Goal: Task Accomplishment & Management: Manage account settings

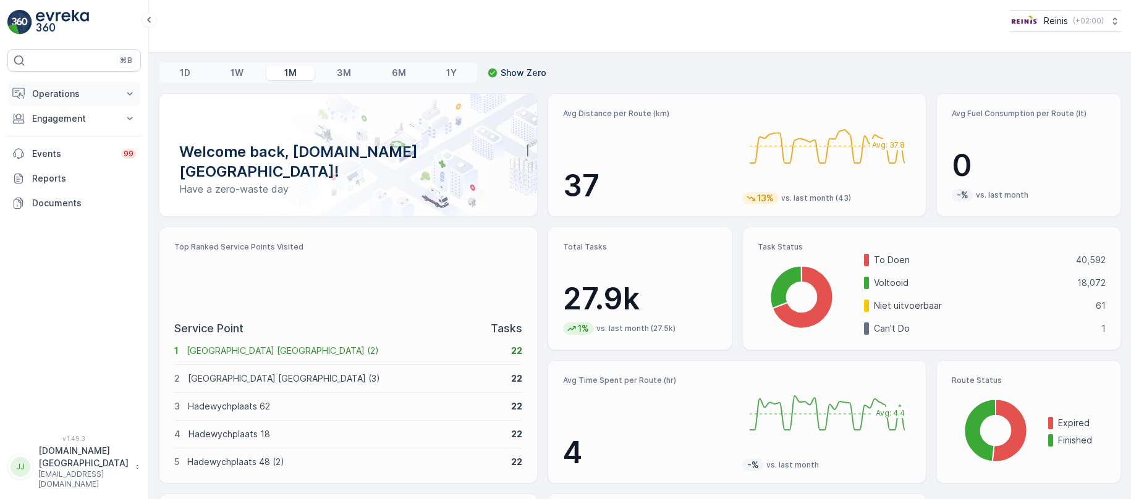
click at [82, 91] on p "Operations" at bounding box center [74, 94] width 84 height 12
click at [56, 150] on p "Routes & Tasks" at bounding box center [64, 149] width 64 height 12
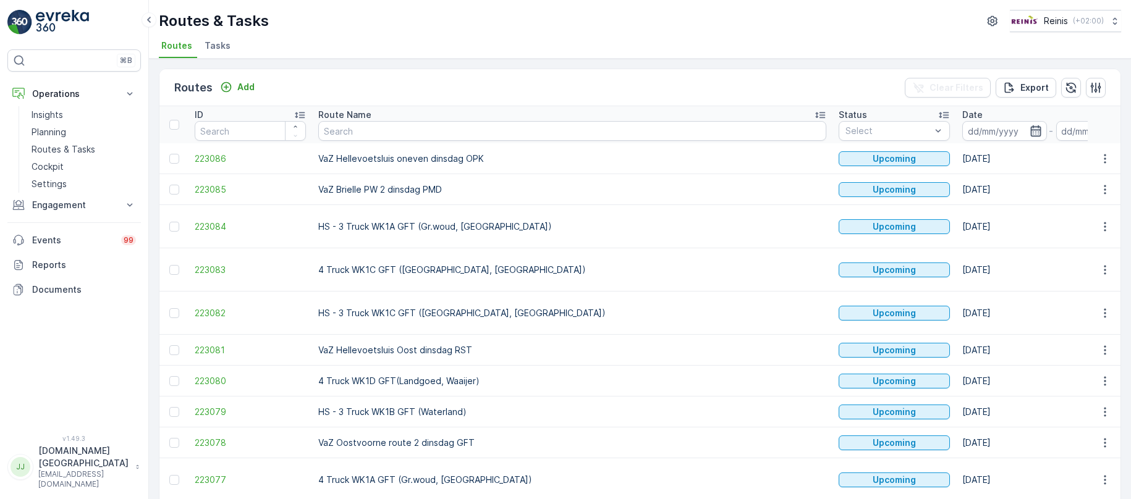
click at [1029, 125] on icon "button" at bounding box center [1035, 131] width 12 height 12
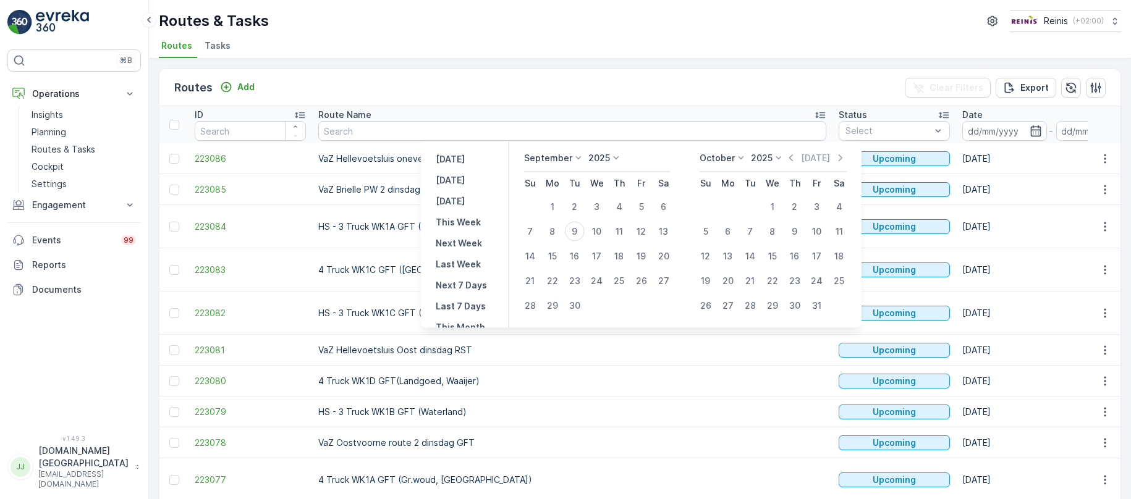
click at [581, 152] on div "September" at bounding box center [554, 158] width 61 height 12
click at [557, 229] on div "September" at bounding box center [554, 221] width 57 height 17
click at [568, 158] on p "September" at bounding box center [548, 158] width 48 height 12
click at [557, 234] on span "October" at bounding box center [548, 238] width 35 height 12
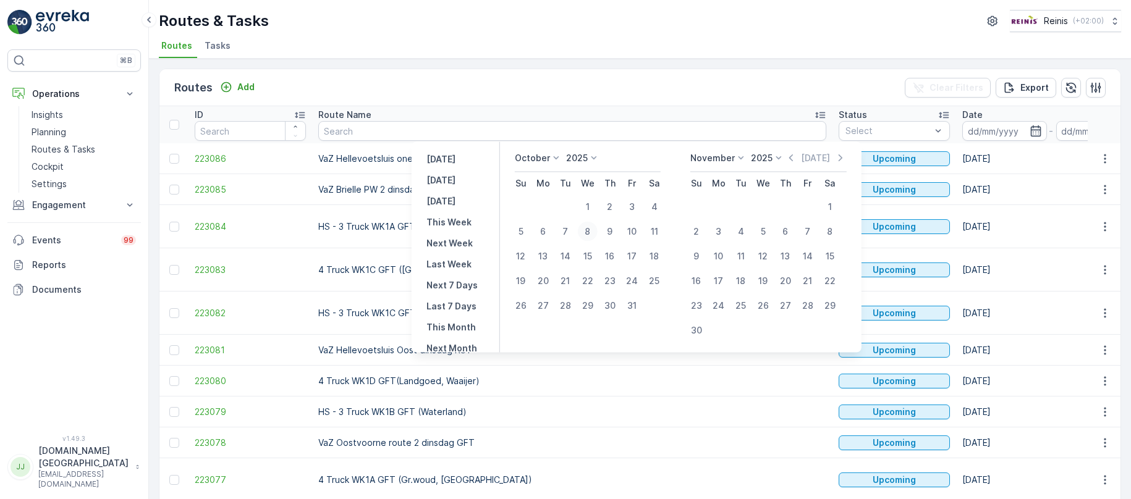
click at [596, 233] on div "8" at bounding box center [588, 232] width 20 height 20
type input "[DATE]"
click at [596, 233] on div "8" at bounding box center [588, 232] width 20 height 20
type input "[DATE]"
click at [596, 233] on div "8" at bounding box center [588, 232] width 20 height 20
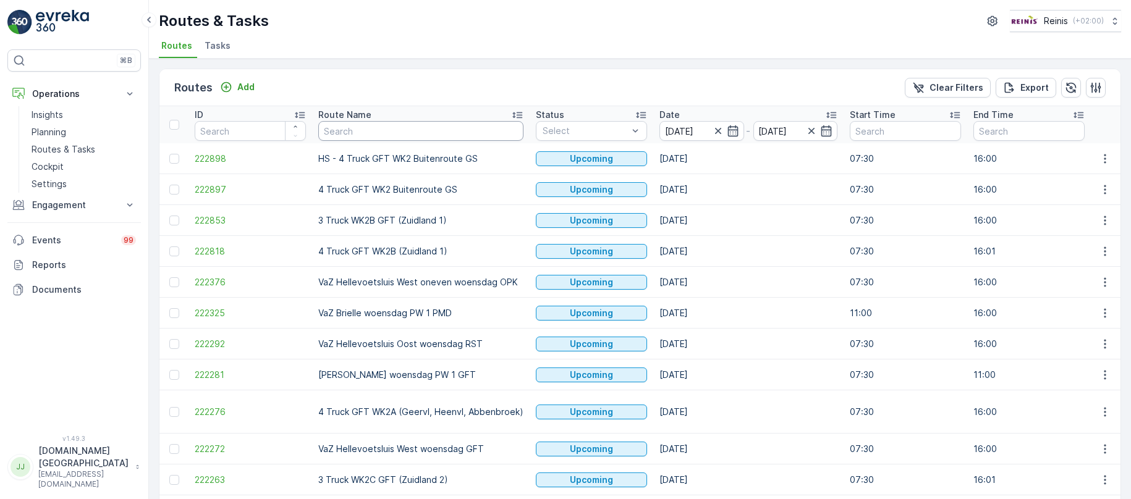
click at [458, 131] on input "text" at bounding box center [420, 131] width 205 height 20
type input "vaz"
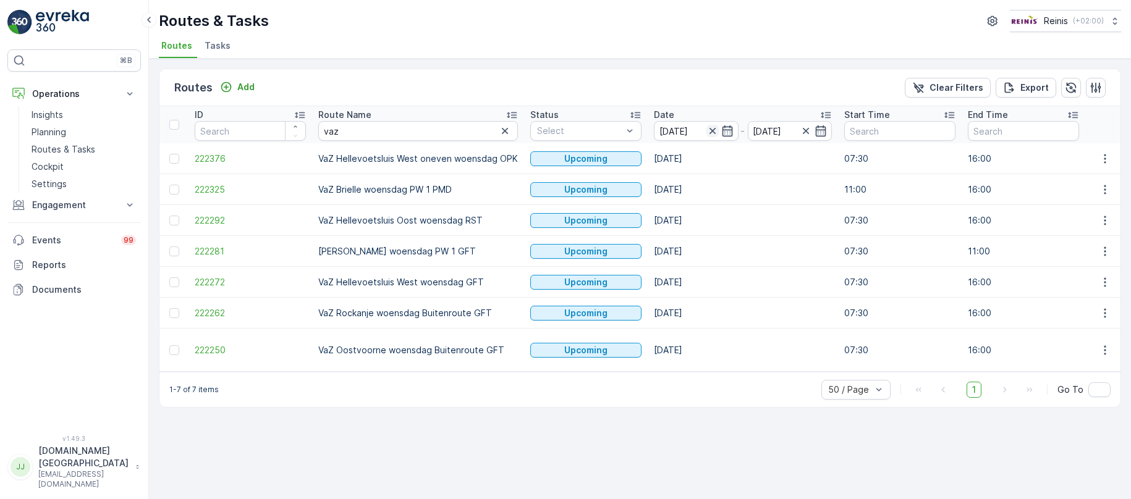
click at [706, 127] on icon "button" at bounding box center [712, 131] width 12 height 12
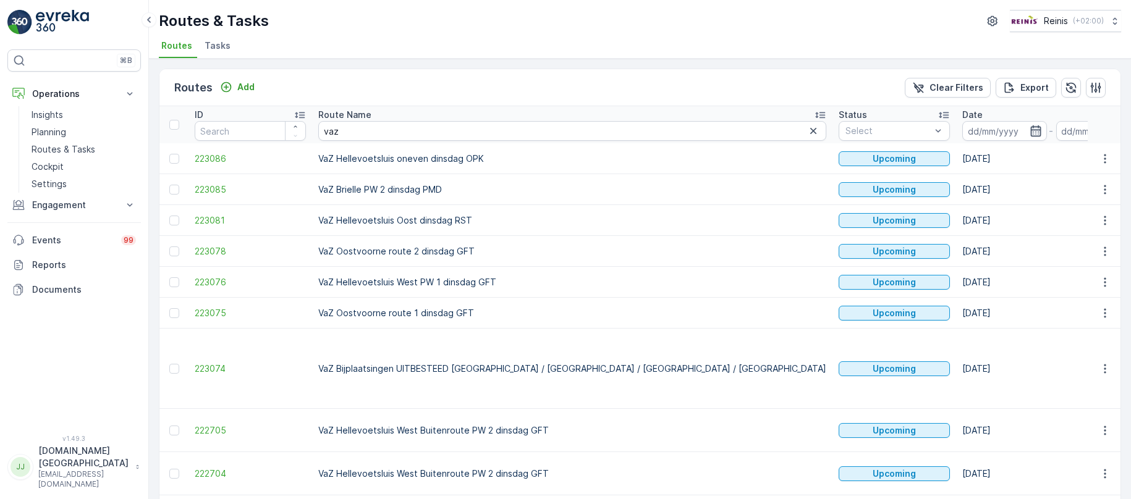
click at [1030, 130] on icon "button" at bounding box center [1035, 130] width 11 height 11
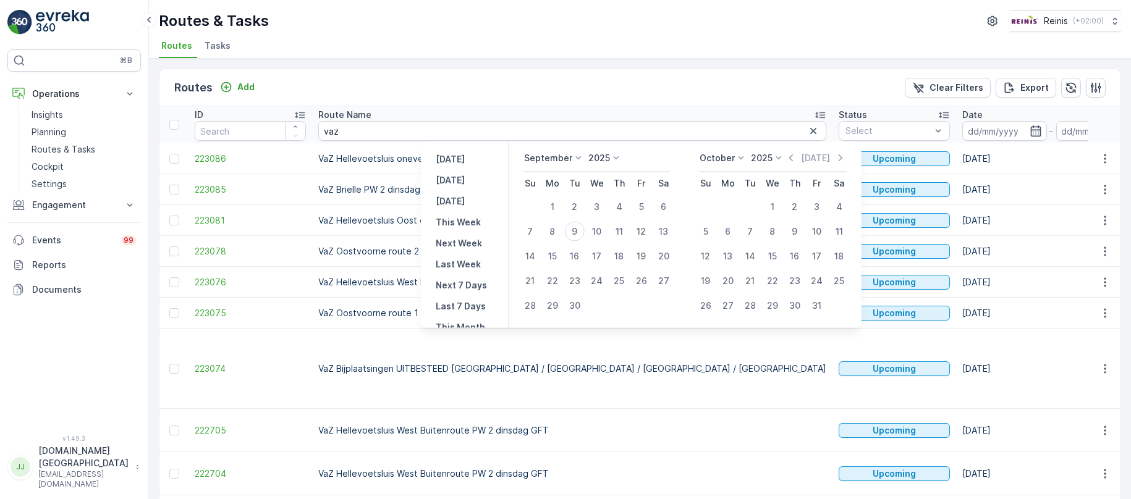
click at [580, 158] on icon at bounding box center [578, 158] width 12 height 12
click at [560, 235] on span "October" at bounding box center [548, 238] width 35 height 12
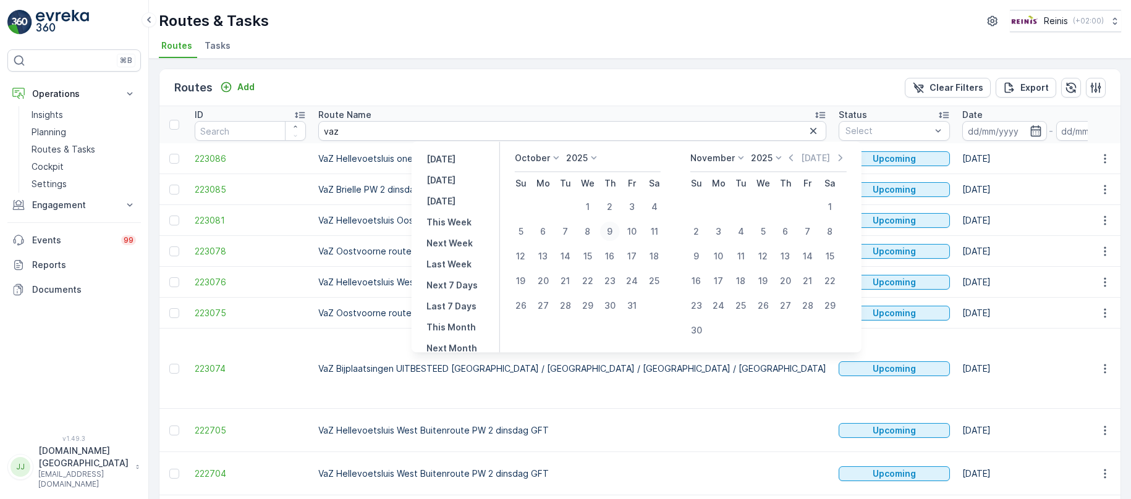
click at [611, 232] on div "9" at bounding box center [610, 232] width 20 height 20
type input "[DATE]"
click at [611, 232] on div "9" at bounding box center [610, 232] width 20 height 20
type input "[DATE]"
click at [609, 232] on div "9" at bounding box center [610, 232] width 20 height 20
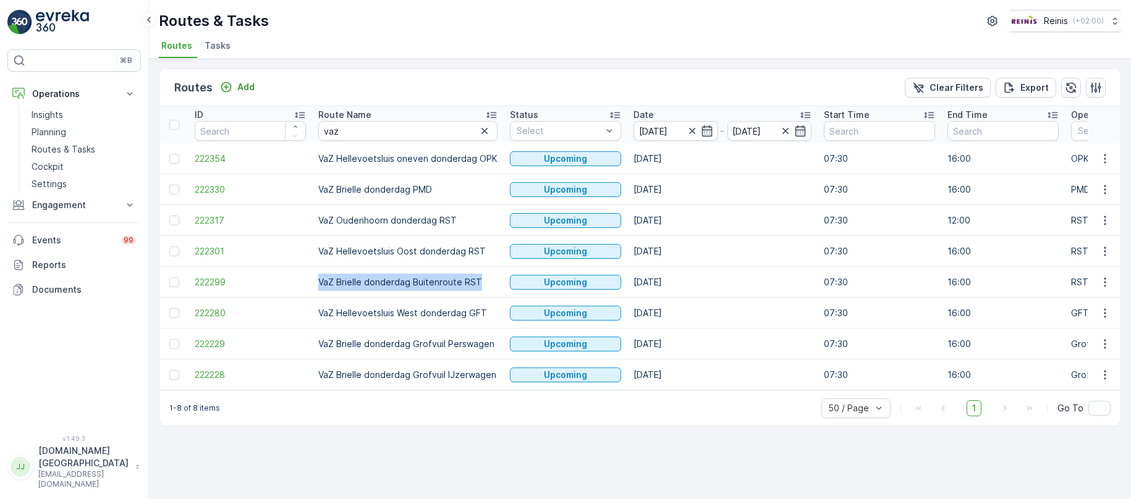
drag, startPoint x: 478, startPoint y: 279, endPoint x: 315, endPoint y: 285, distance: 163.2
click at [316, 285] on td "VaZ Brielle donderdag Buitenroute RST" at bounding box center [408, 282] width 192 height 31
click at [99, 300] on link "Documents" at bounding box center [73, 289] width 133 height 25
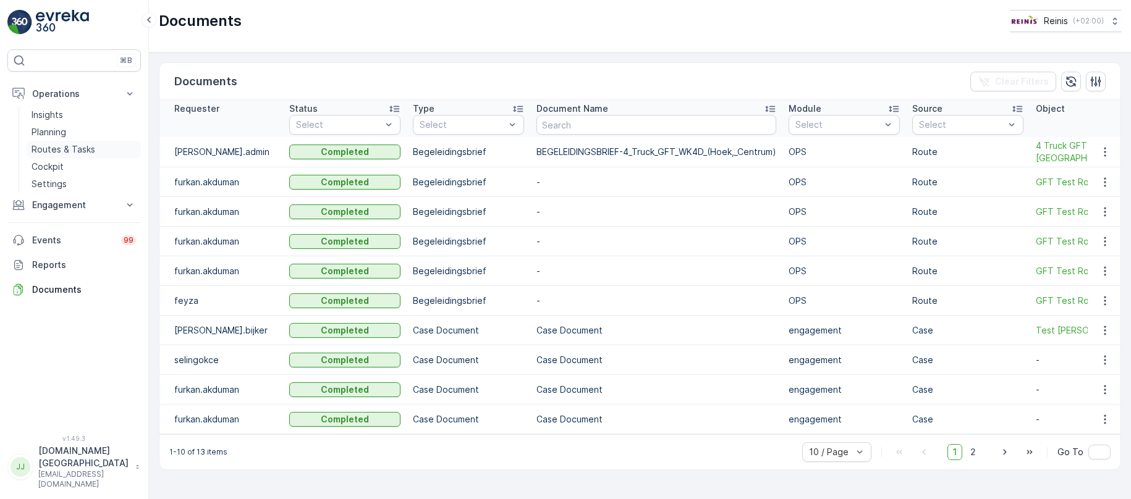
click at [74, 151] on p "Routes & Tasks" at bounding box center [64, 149] width 64 height 12
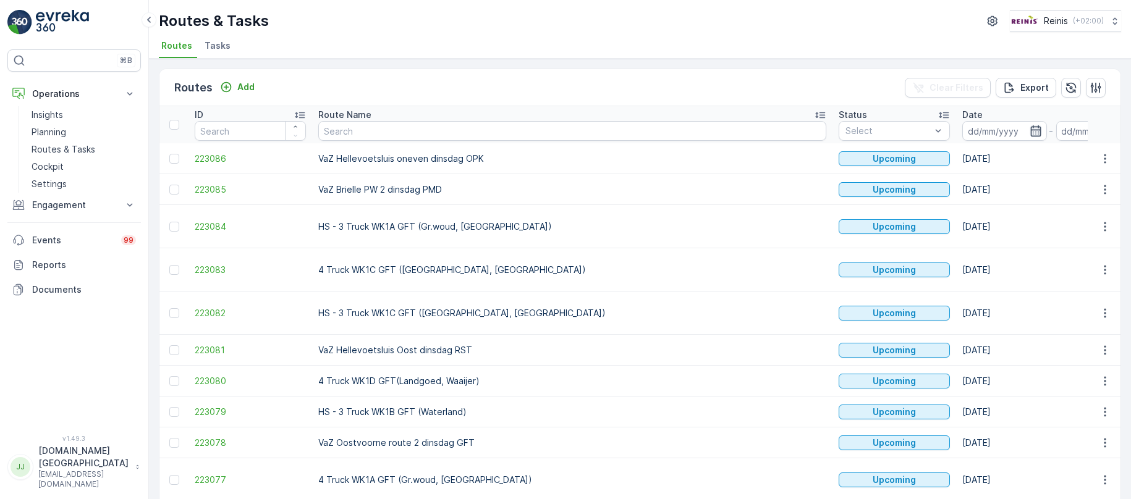
click at [1029, 129] on icon "button" at bounding box center [1035, 131] width 12 height 12
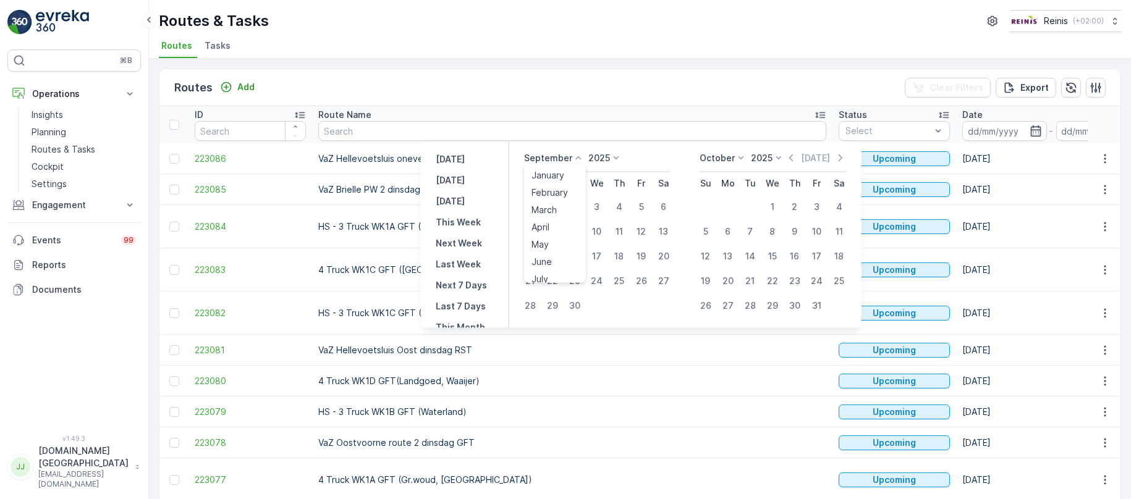
click at [568, 156] on p "September" at bounding box center [548, 158] width 48 height 12
click at [560, 237] on span "October" at bounding box center [548, 238] width 35 height 12
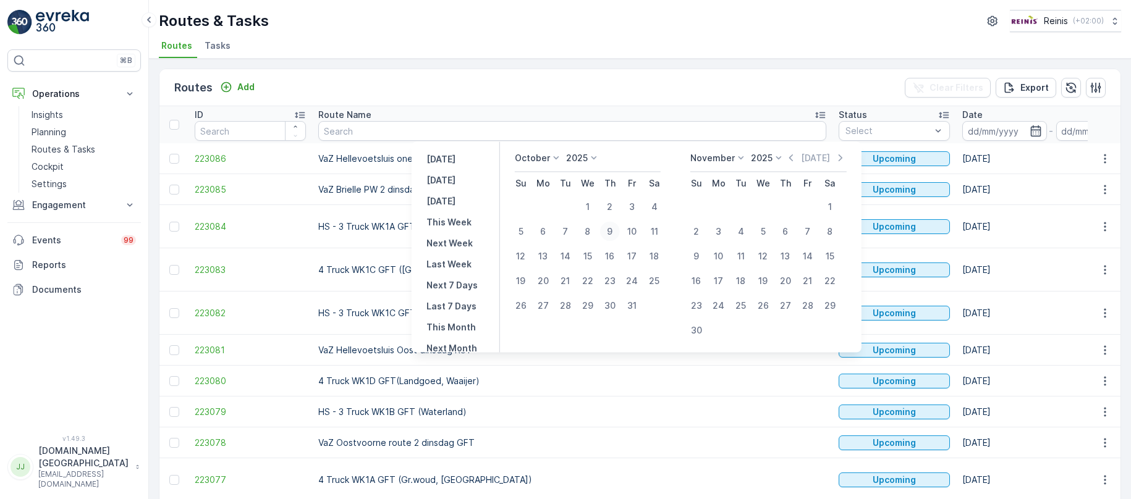
click at [615, 228] on div "9" at bounding box center [610, 232] width 20 height 20
type input "[DATE]"
click at [615, 228] on div "9" at bounding box center [610, 232] width 20 height 20
type input "[DATE]"
click at [615, 228] on div "9" at bounding box center [610, 232] width 20 height 20
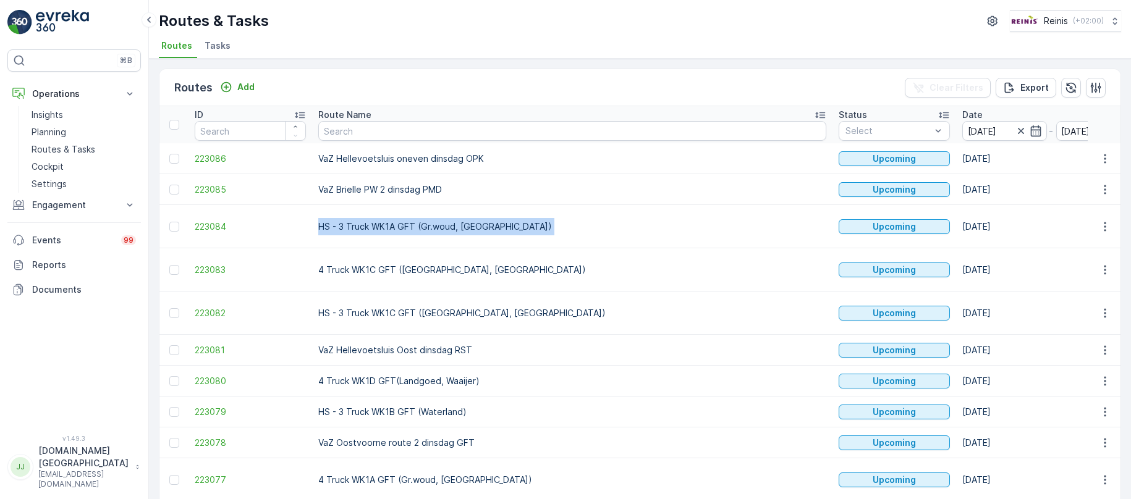
click at [615, 228] on td "HS - 3 Truck WK1A GFT (Gr.woud, [GEOGRAPHIC_DATA])" at bounding box center [572, 226] width 520 height 43
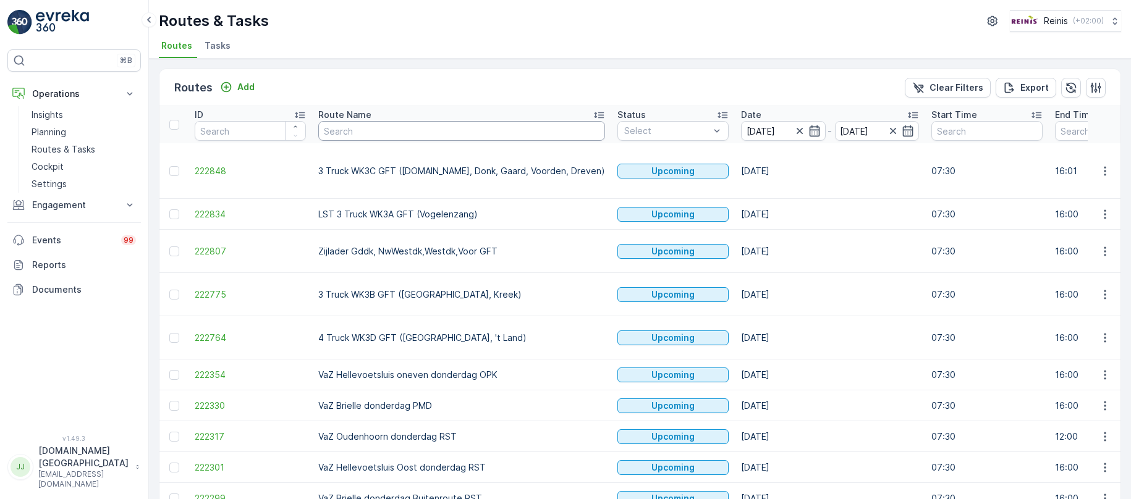
click at [441, 130] on input "text" at bounding box center [461, 131] width 287 height 20
type input "vaz"
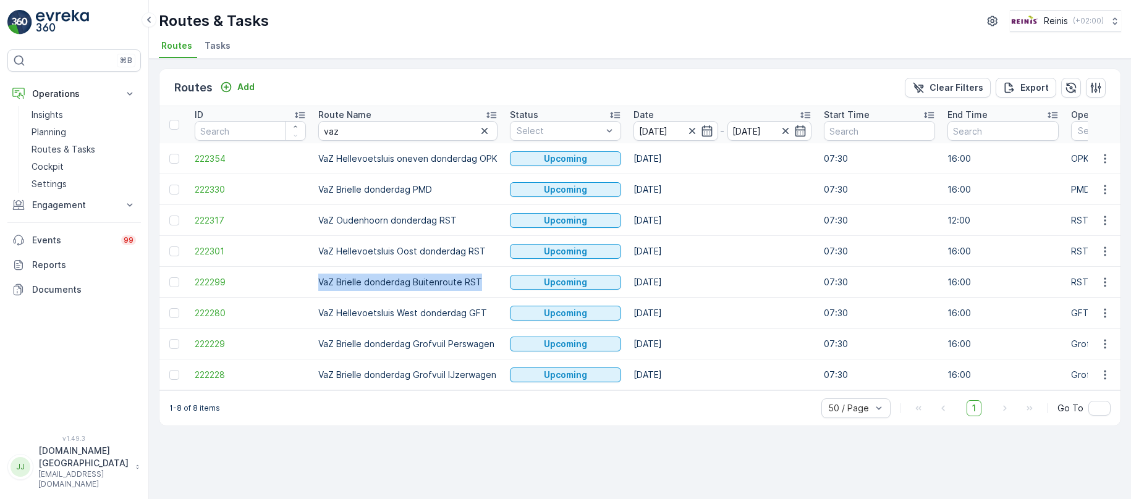
drag, startPoint x: 318, startPoint y: 277, endPoint x: 478, endPoint y: 278, distance: 159.4
click at [478, 278] on td "VaZ Brielle donderdag Buitenroute RST" at bounding box center [408, 282] width 192 height 31
click at [690, 129] on icon "button" at bounding box center [692, 131] width 12 height 12
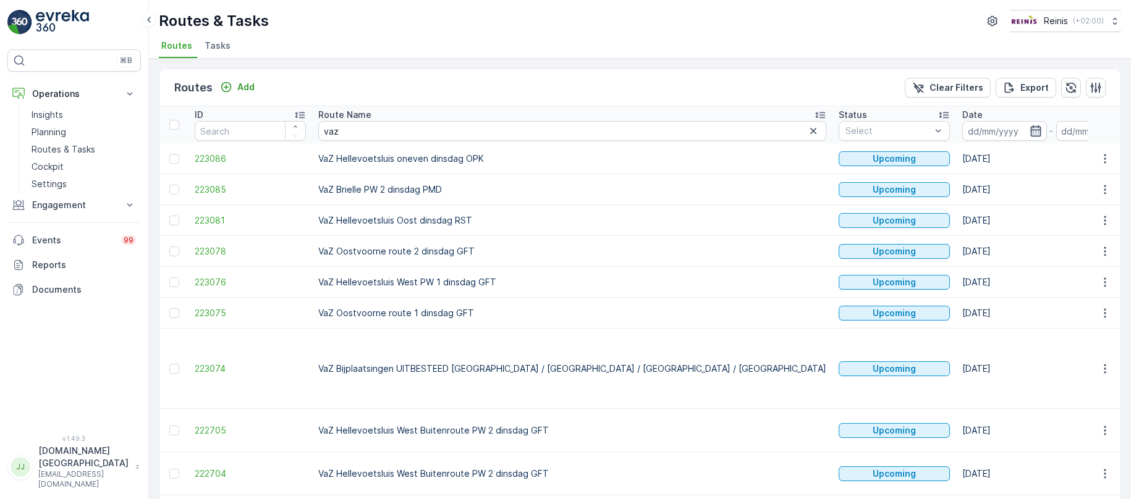
click at [1030, 126] on icon "button" at bounding box center [1035, 130] width 11 height 11
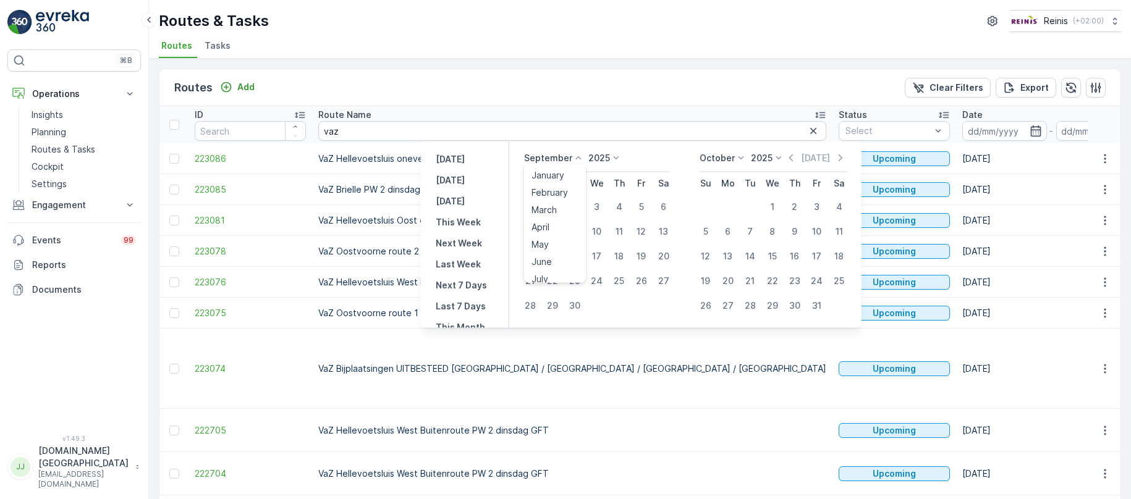
click at [580, 158] on icon at bounding box center [578, 158] width 12 height 12
click at [565, 236] on span "October" at bounding box center [548, 238] width 35 height 12
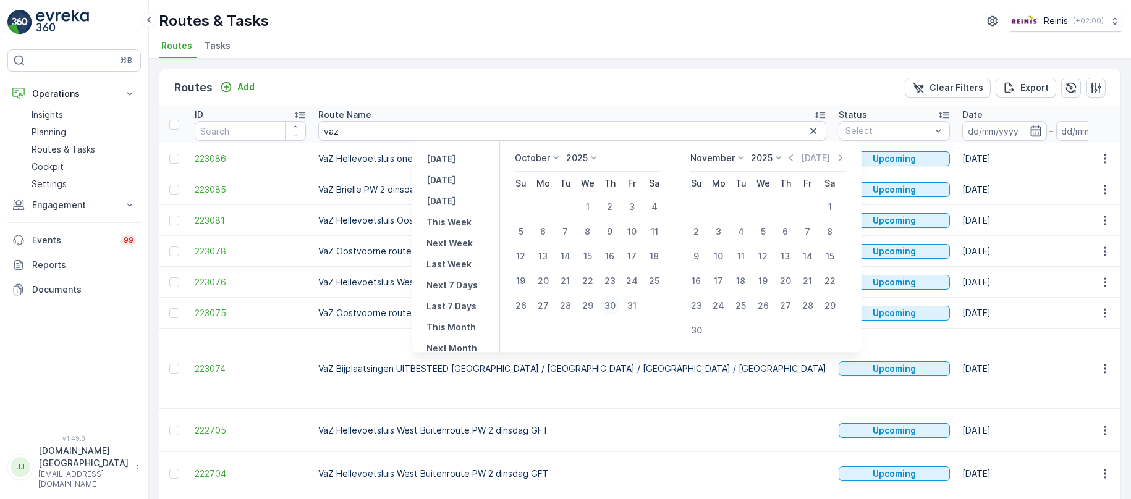
click at [619, 300] on div "30" at bounding box center [610, 306] width 20 height 20
type input "[DATE]"
click at [619, 300] on div "30" at bounding box center [610, 306] width 20 height 20
type input "[DATE]"
click at [619, 300] on div "30" at bounding box center [610, 306] width 20 height 20
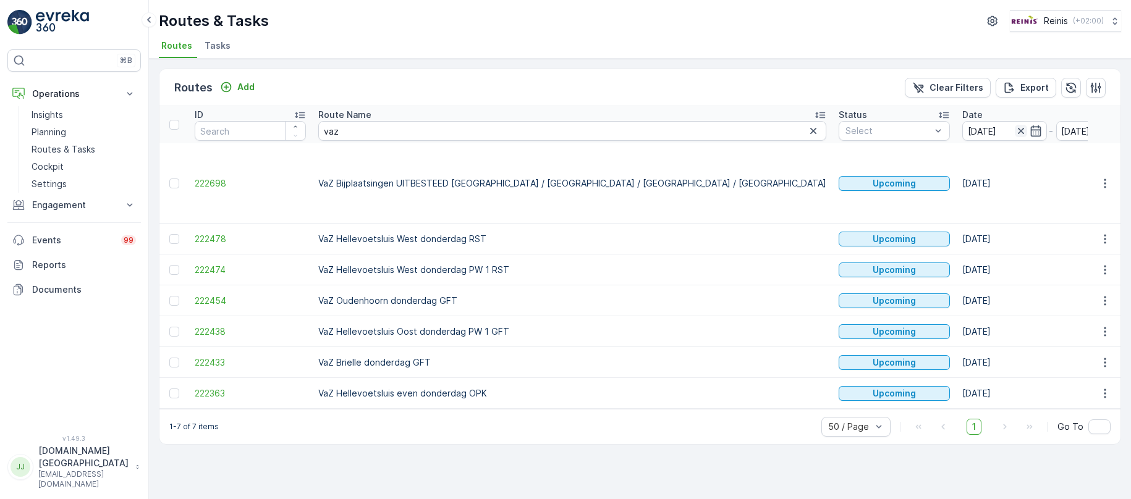
click at [1017, 128] on icon "button" at bounding box center [1020, 131] width 6 height 6
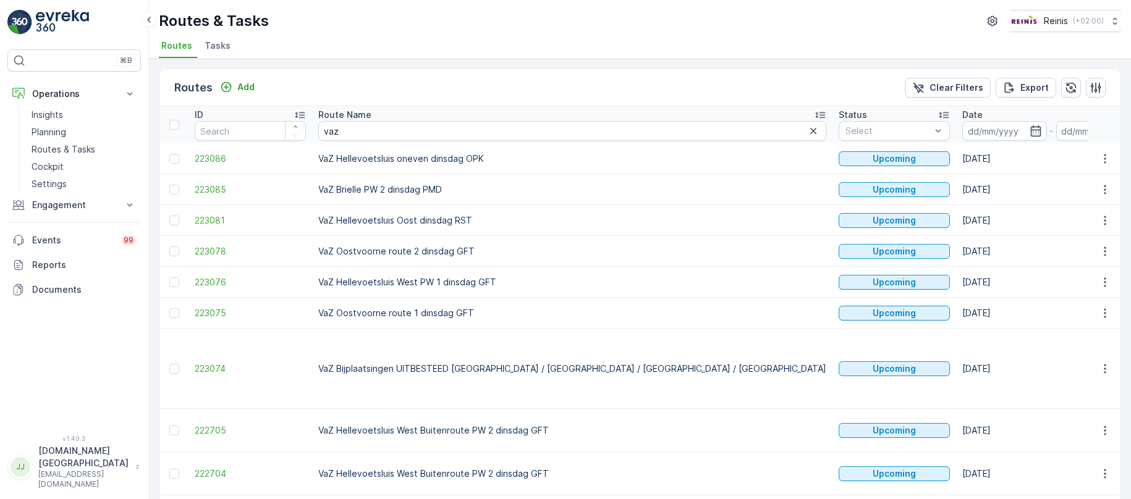
click at [1030, 130] on icon "button" at bounding box center [1035, 130] width 11 height 11
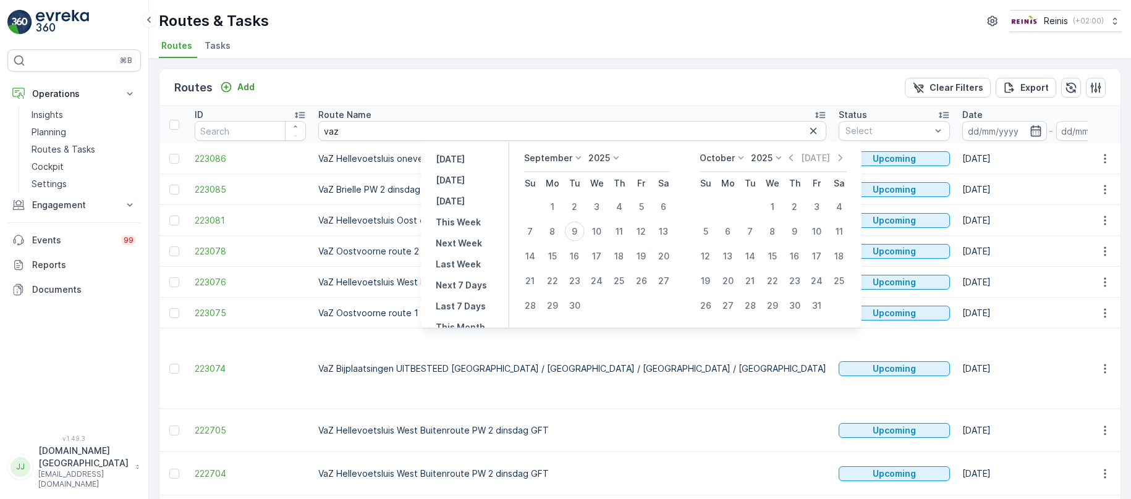
click at [577, 156] on icon at bounding box center [578, 158] width 12 height 12
click at [573, 254] on span "November" at bounding box center [552, 255] width 43 height 12
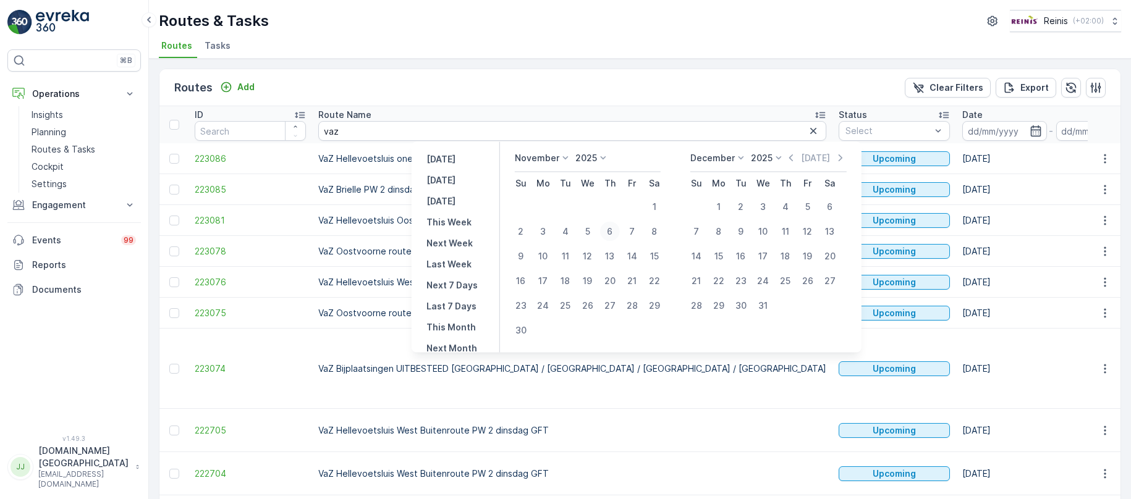
click at [613, 232] on div "6" at bounding box center [610, 232] width 20 height 20
type input "[DATE]"
click at [613, 232] on div "6" at bounding box center [610, 232] width 20 height 20
type input "[DATE]"
click at [612, 232] on div "6" at bounding box center [610, 232] width 20 height 20
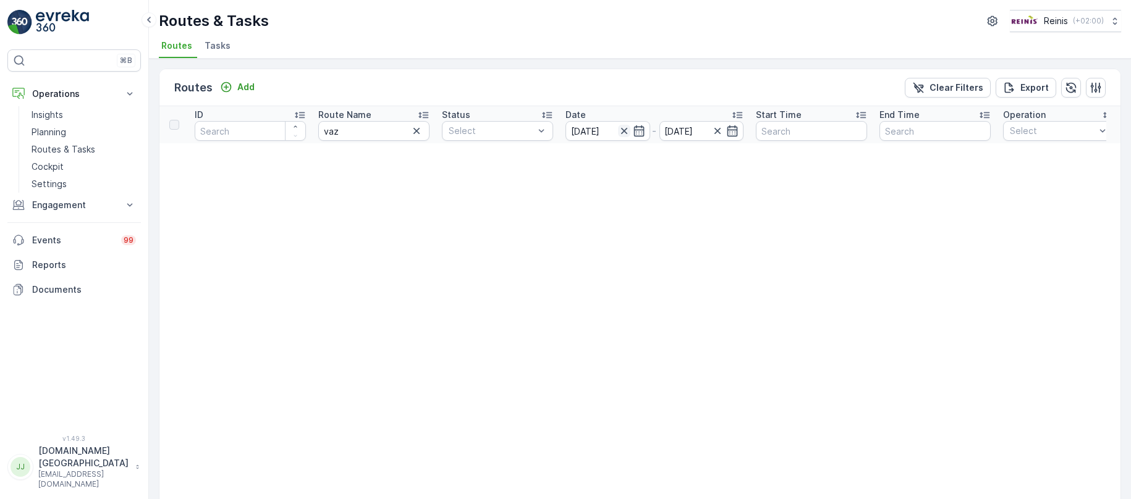
click at [622, 130] on icon "button" at bounding box center [623, 131] width 6 height 6
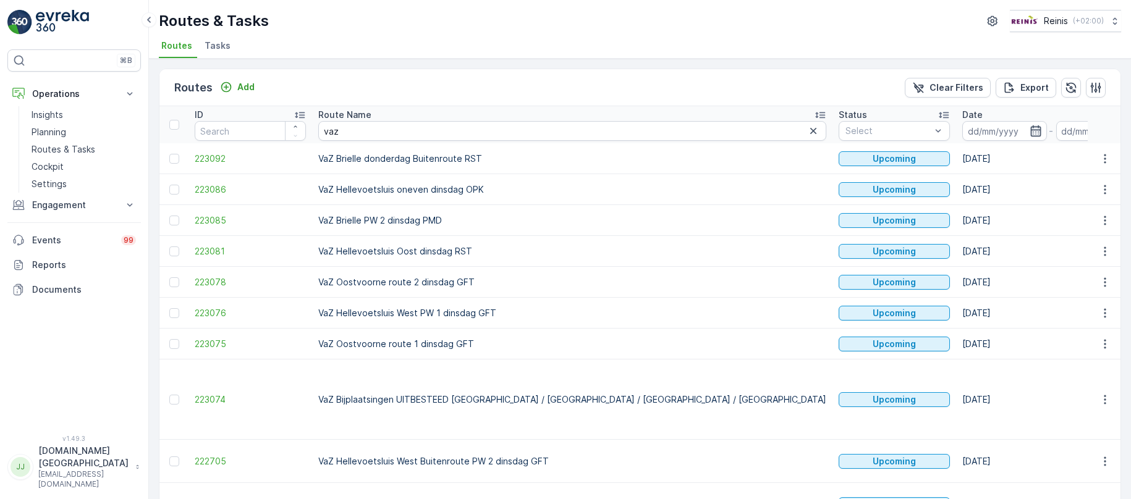
click at [1029, 127] on icon "button" at bounding box center [1035, 131] width 12 height 12
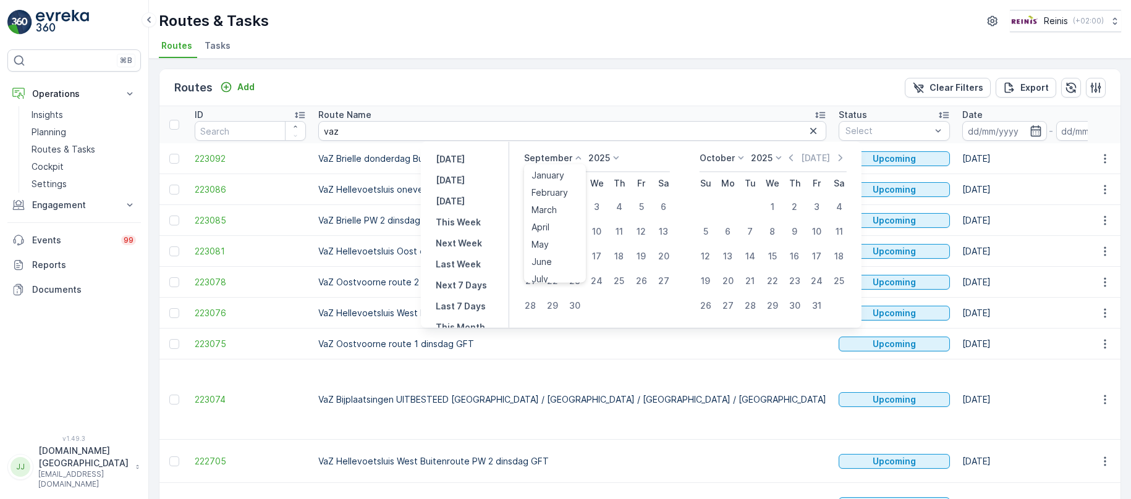
click at [579, 159] on icon at bounding box center [578, 158] width 12 height 12
click at [555, 235] on span "October" at bounding box center [548, 238] width 35 height 12
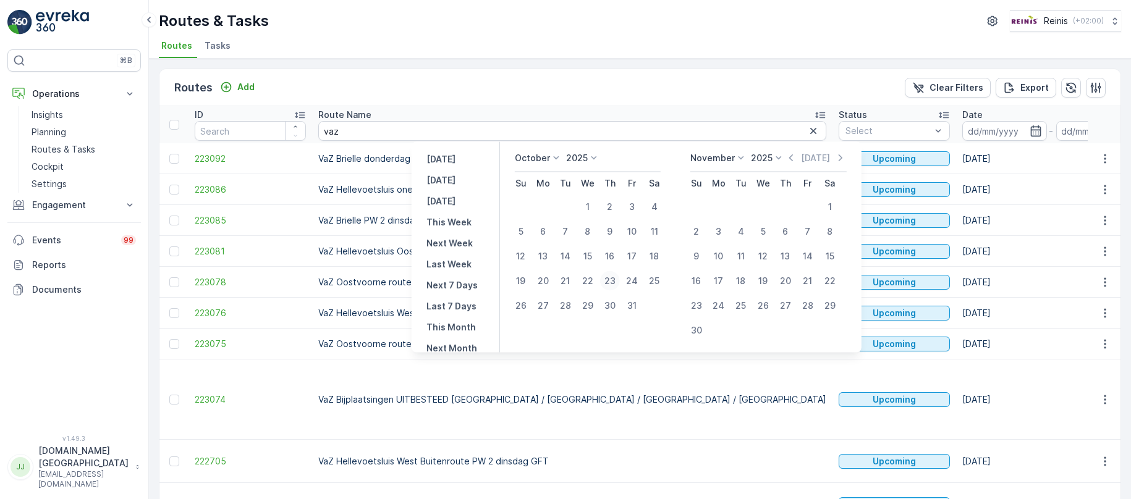
click at [609, 276] on div "23" at bounding box center [610, 281] width 20 height 20
type input "[DATE]"
click at [609, 276] on div "23" at bounding box center [610, 281] width 20 height 20
type input "[DATE]"
click at [609, 276] on div "23" at bounding box center [610, 281] width 20 height 20
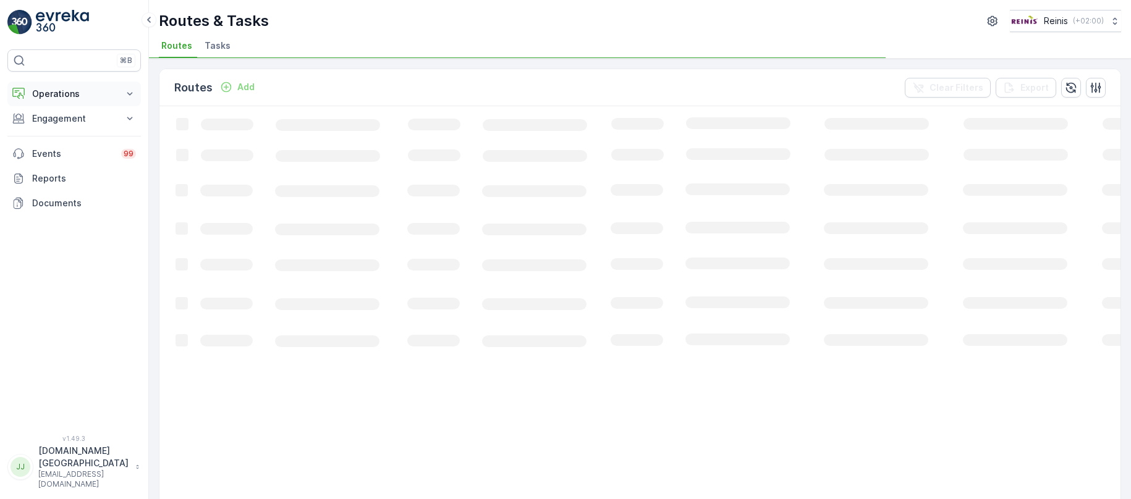
click at [64, 92] on p "Operations" at bounding box center [74, 94] width 84 height 12
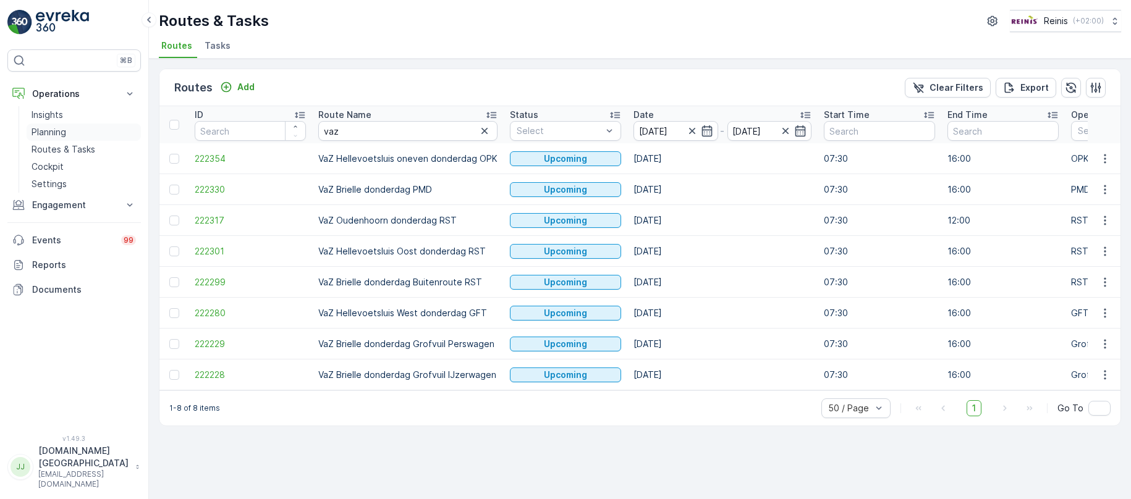
click at [59, 129] on p "Planning" at bounding box center [49, 132] width 35 height 12
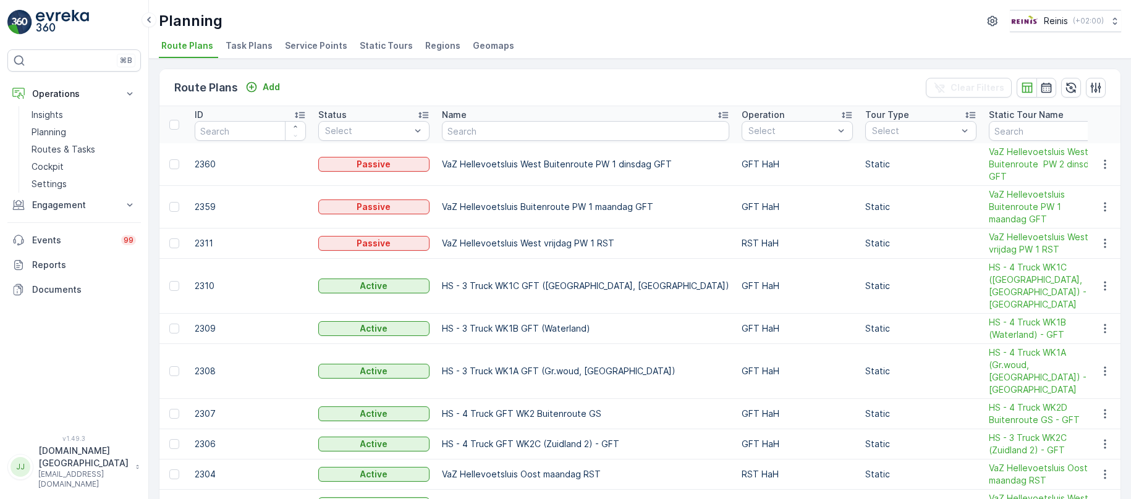
click at [204, 43] on span "Route Plans" at bounding box center [187, 46] width 52 height 12
click at [585, 132] on input "text" at bounding box center [585, 131] width 287 height 20
paste input "VaZ Brielle donderdag Buitenroute RST"
type input "VaZ Brielle donderdag Buitenroute RST"
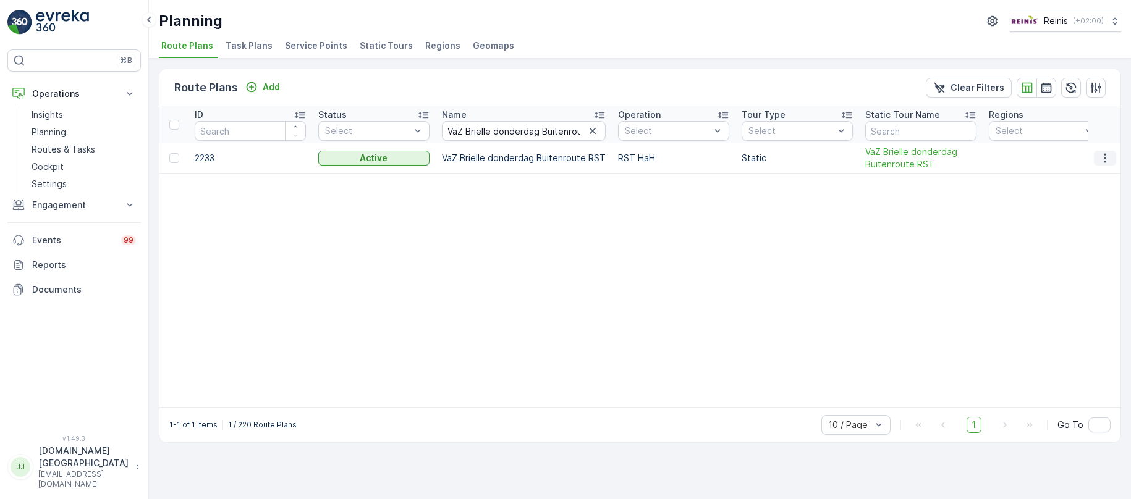
click at [1108, 158] on icon "button" at bounding box center [1105, 158] width 12 height 12
click at [1089, 177] on span "Edit Route Plan" at bounding box center [1094, 176] width 64 height 12
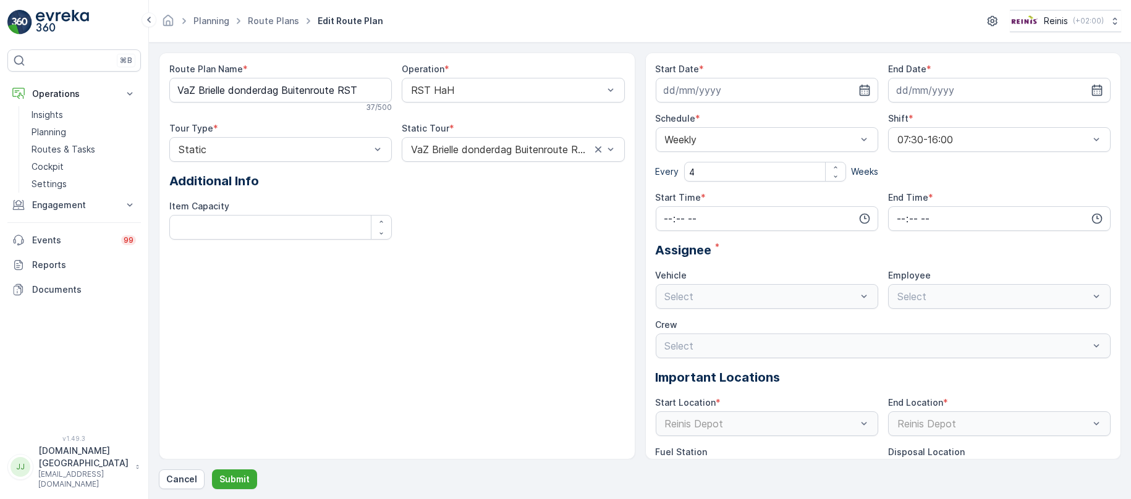
type input "17.07.2025"
type input "31.12.2026"
type input "07:30"
type input "16:00"
click at [858, 84] on icon "button" at bounding box center [864, 90] width 12 height 12
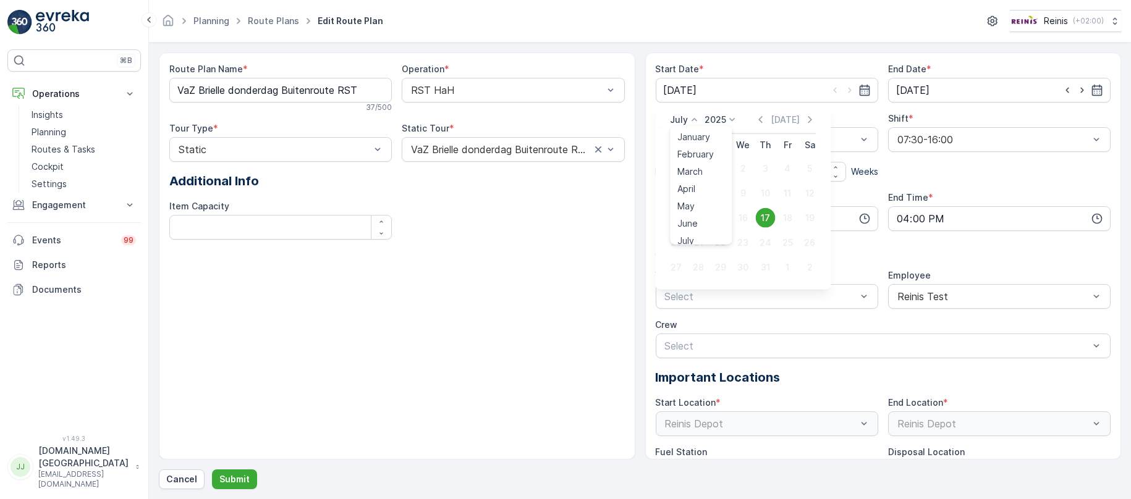
click at [693, 118] on icon at bounding box center [694, 120] width 12 height 12
click at [693, 200] on span "October" at bounding box center [694, 200] width 35 height 12
click at [769, 240] on div "23" at bounding box center [765, 243] width 20 height 20
type input "[DATE]"
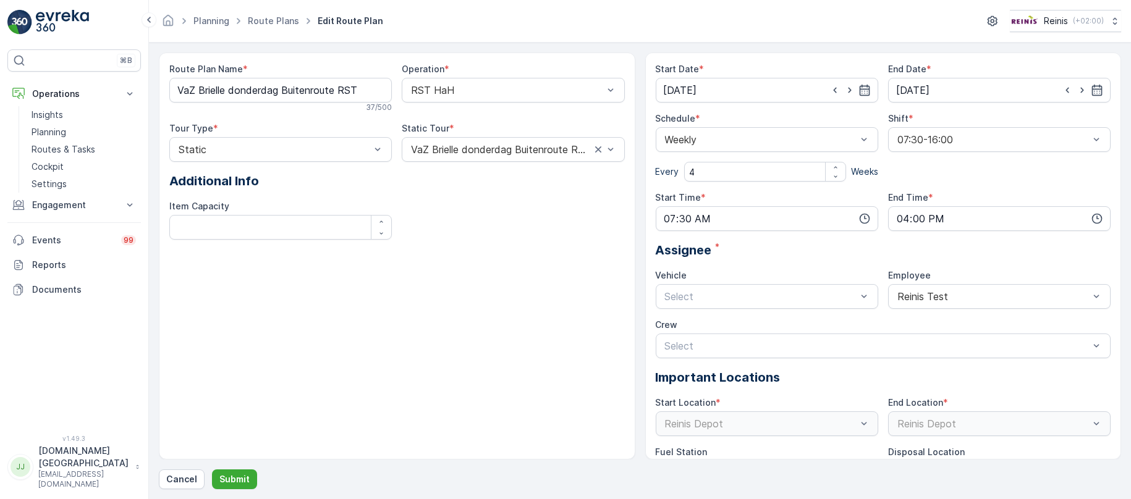
click at [768, 241] on div "Assignee *" at bounding box center [883, 250] width 455 height 19
click at [229, 481] on p "Submit" at bounding box center [234, 479] width 30 height 12
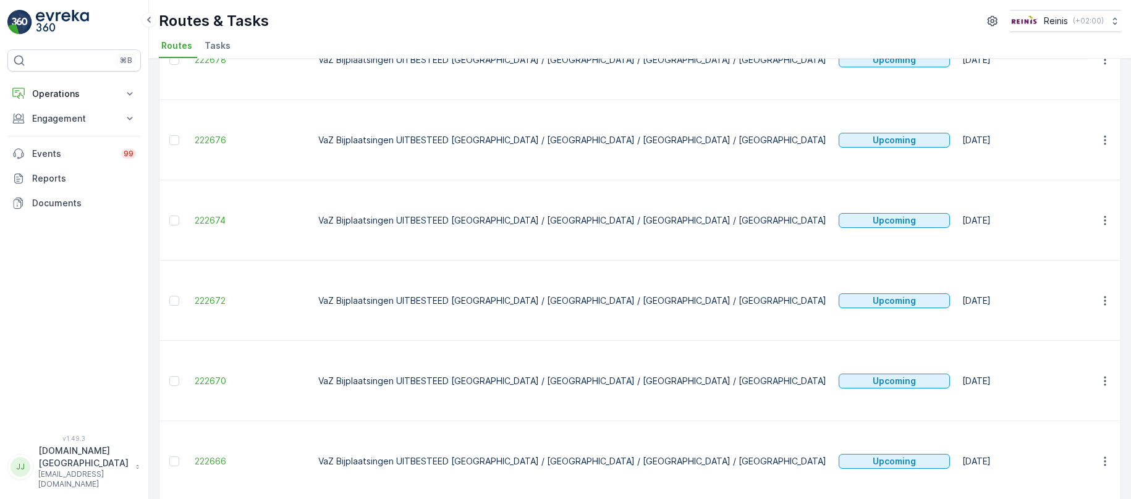
scroll to position [278, 0]
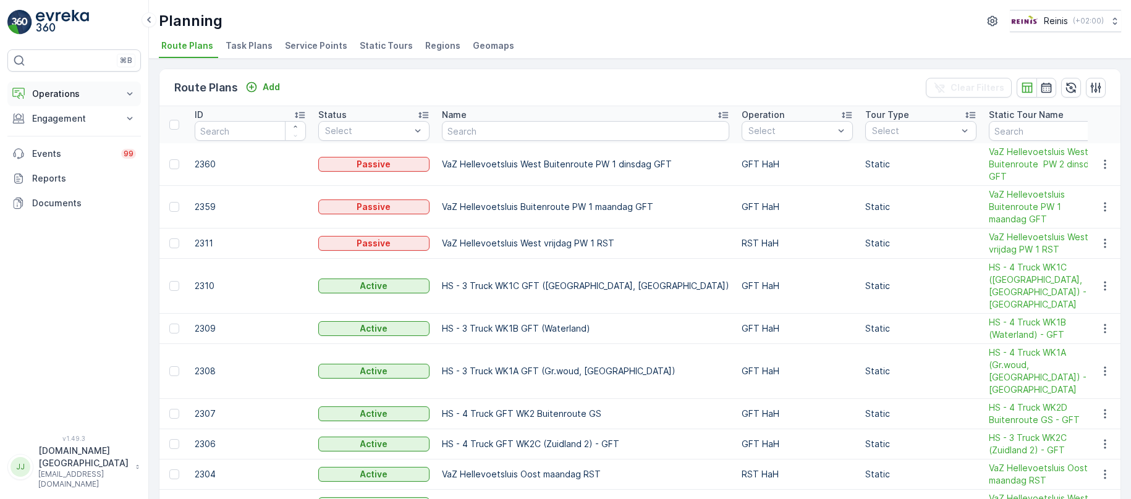
click at [58, 83] on button "Operations" at bounding box center [73, 94] width 133 height 25
click at [62, 132] on p "Planning" at bounding box center [49, 132] width 35 height 12
click at [35, 149] on p "Routes & Tasks" at bounding box center [64, 149] width 64 height 12
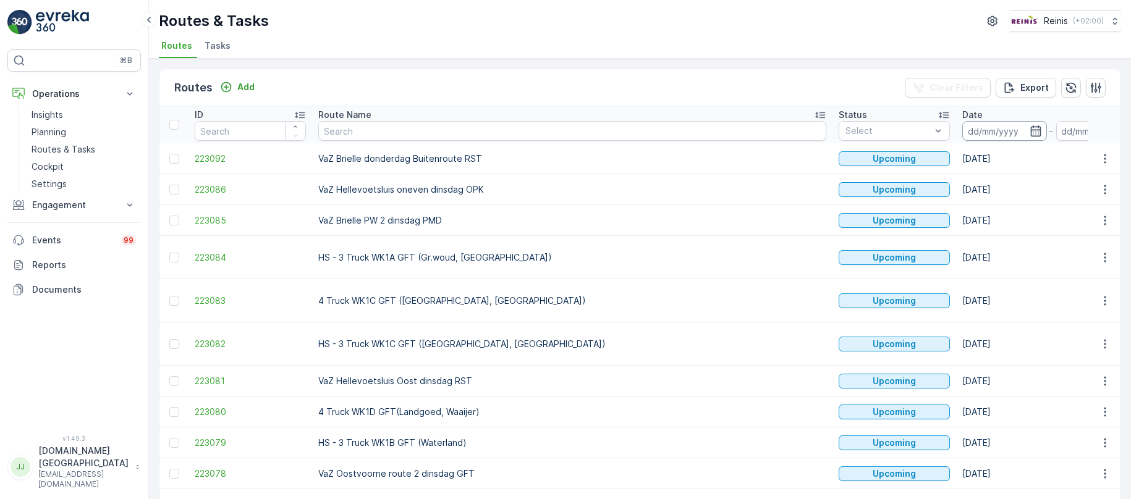
click at [962, 124] on input at bounding box center [1004, 131] width 85 height 20
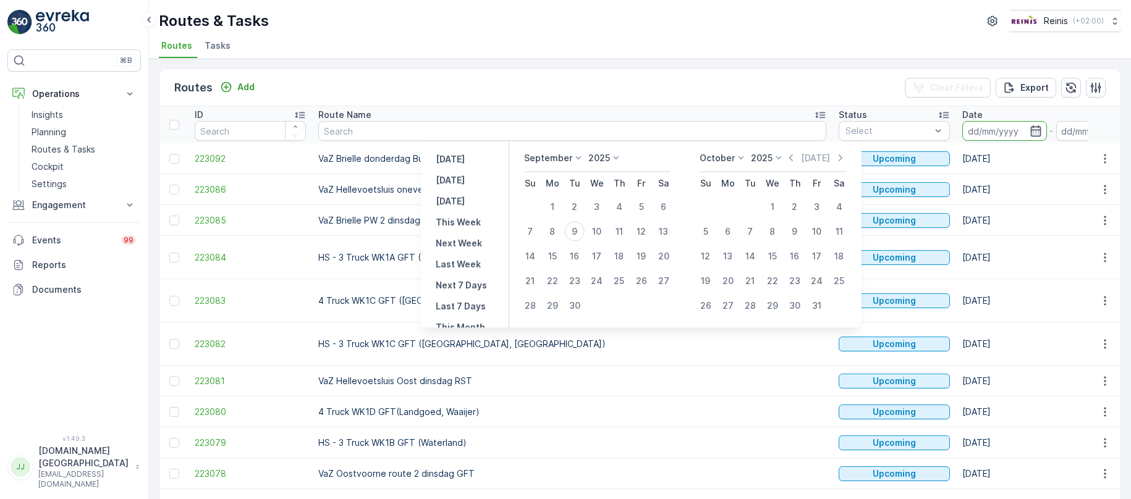
click at [567, 159] on p "September" at bounding box center [548, 158] width 48 height 12
click at [557, 238] on span "October" at bounding box center [548, 238] width 35 height 12
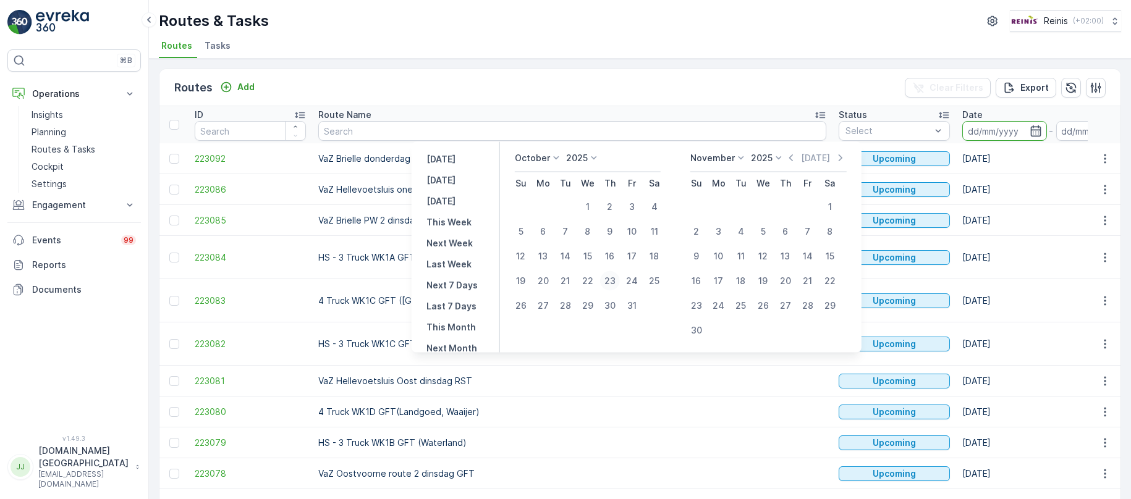
click at [617, 281] on div "23" at bounding box center [610, 281] width 20 height 20
type input "[DATE]"
click at [617, 281] on div "23" at bounding box center [610, 281] width 20 height 20
type input "[DATE]"
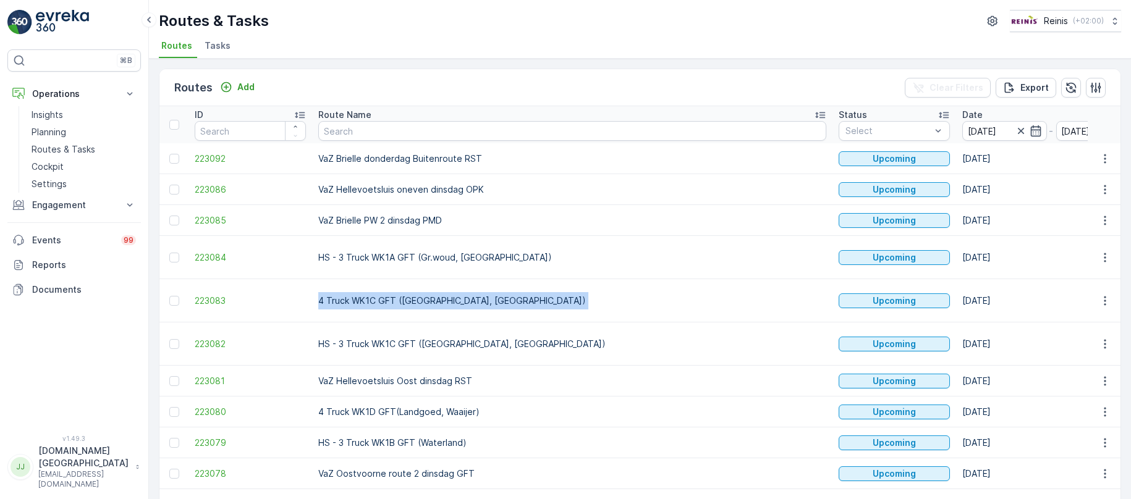
click at [617, 281] on td "4 Truck WK1C GFT ([GEOGRAPHIC_DATA], [GEOGRAPHIC_DATA])" at bounding box center [572, 300] width 520 height 43
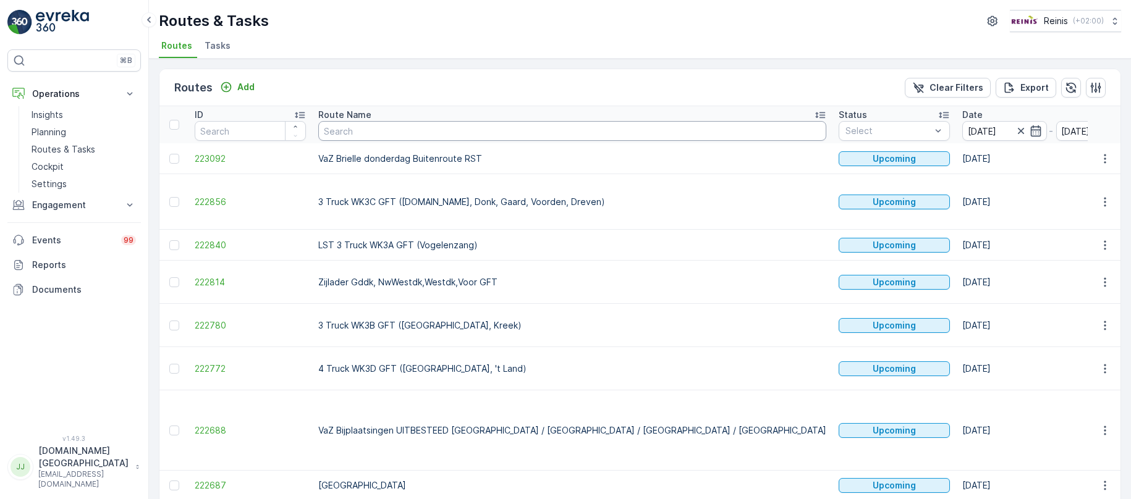
click at [449, 125] on input "text" at bounding box center [572, 131] width 508 height 20
type input "vaz"
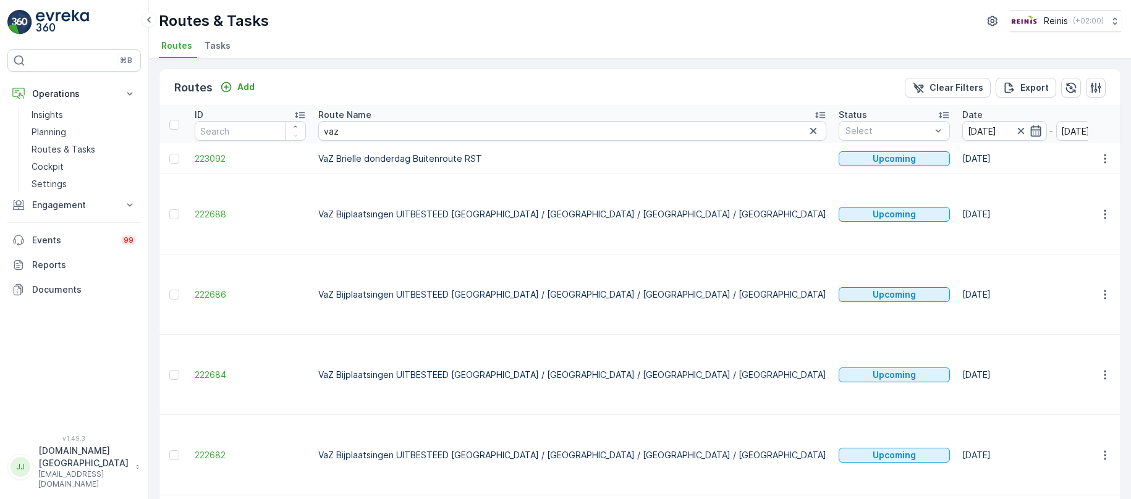
click at [1029, 127] on icon "button" at bounding box center [1035, 131] width 12 height 12
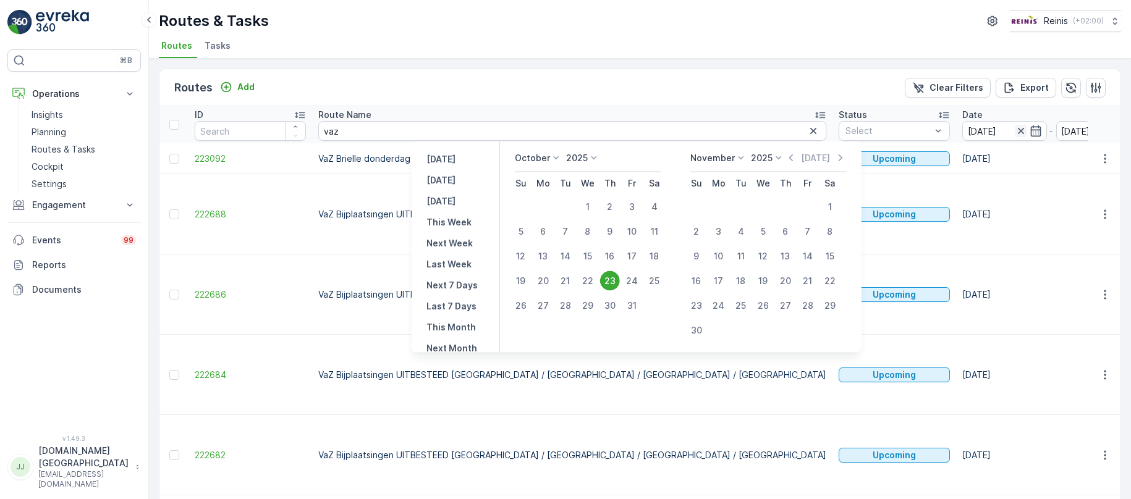
click at [1015, 127] on icon "button" at bounding box center [1021, 131] width 12 height 12
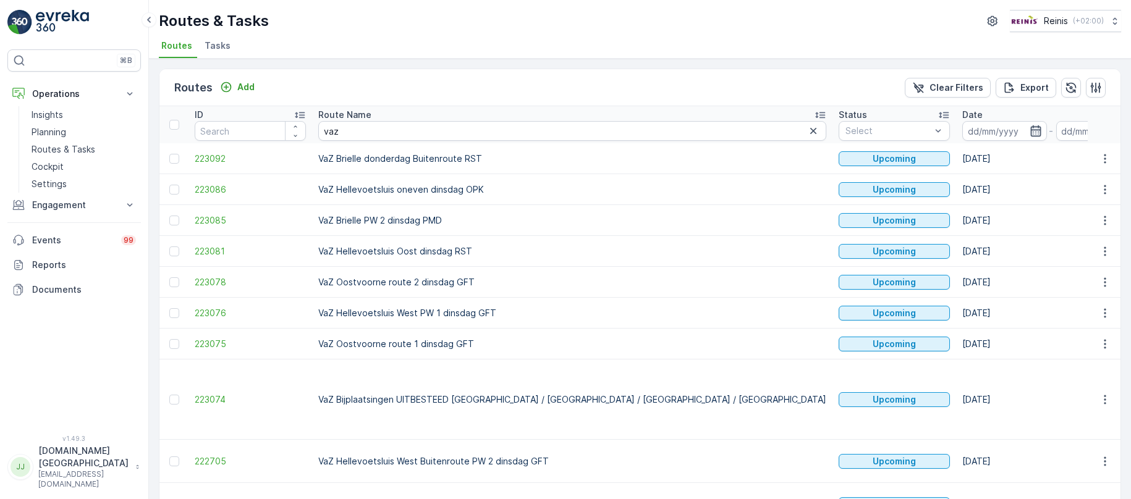
click at [1029, 126] on icon "button" at bounding box center [1035, 131] width 12 height 12
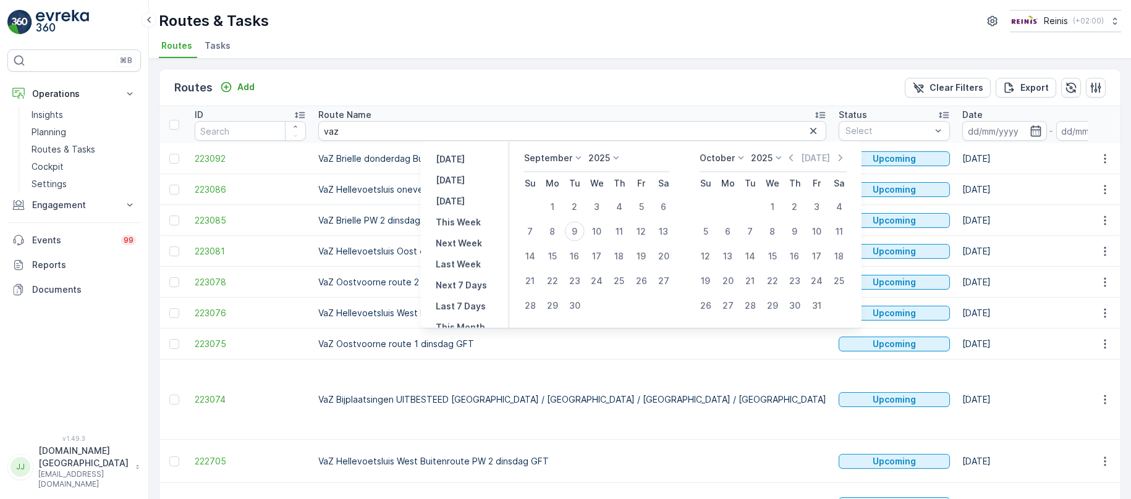
click at [572, 158] on icon at bounding box center [578, 158] width 12 height 12
click at [557, 235] on span "October" at bounding box center [548, 238] width 35 height 12
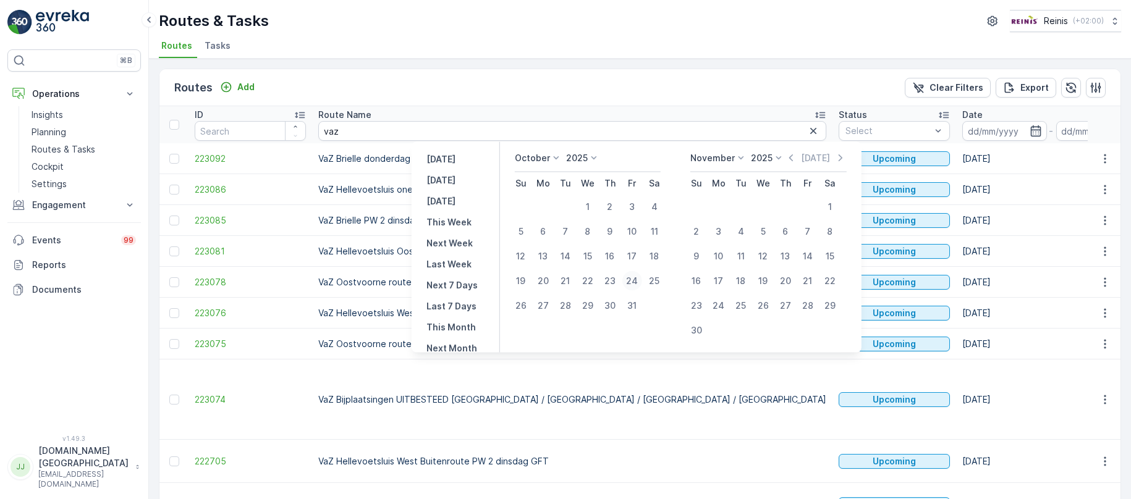
click at [636, 277] on div "24" at bounding box center [632, 281] width 20 height 20
type input "[DATE]"
click at [636, 277] on div "24" at bounding box center [632, 281] width 20 height 20
type input "[DATE]"
click at [636, 277] on div "24" at bounding box center [632, 281] width 20 height 20
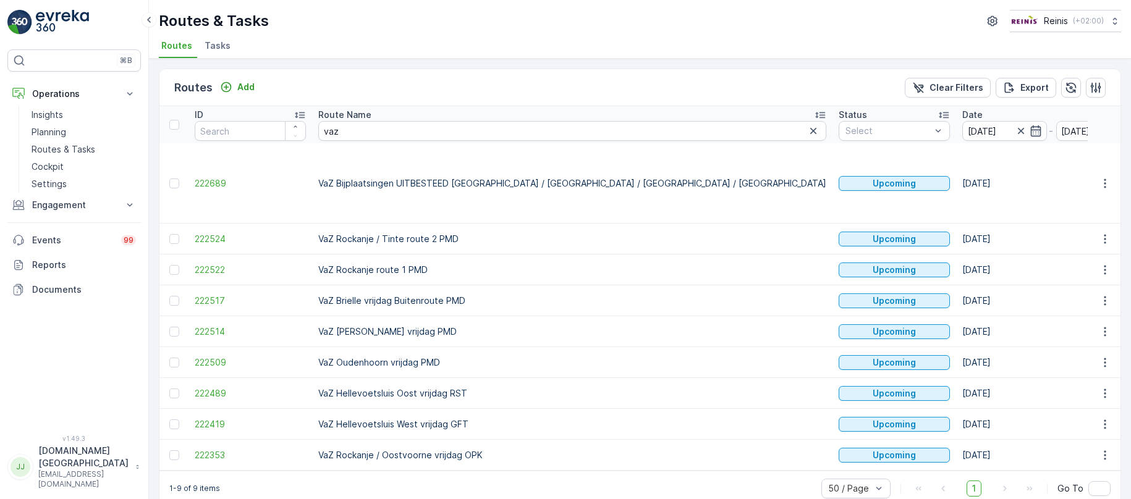
click at [1015, 127] on icon "button" at bounding box center [1021, 131] width 12 height 12
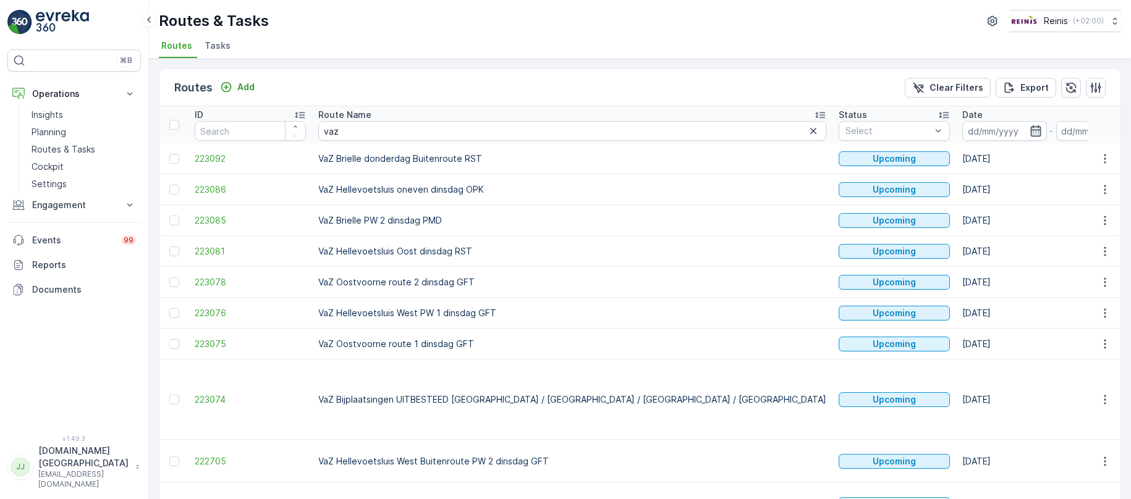
click at [1029, 126] on icon "button" at bounding box center [1035, 131] width 12 height 12
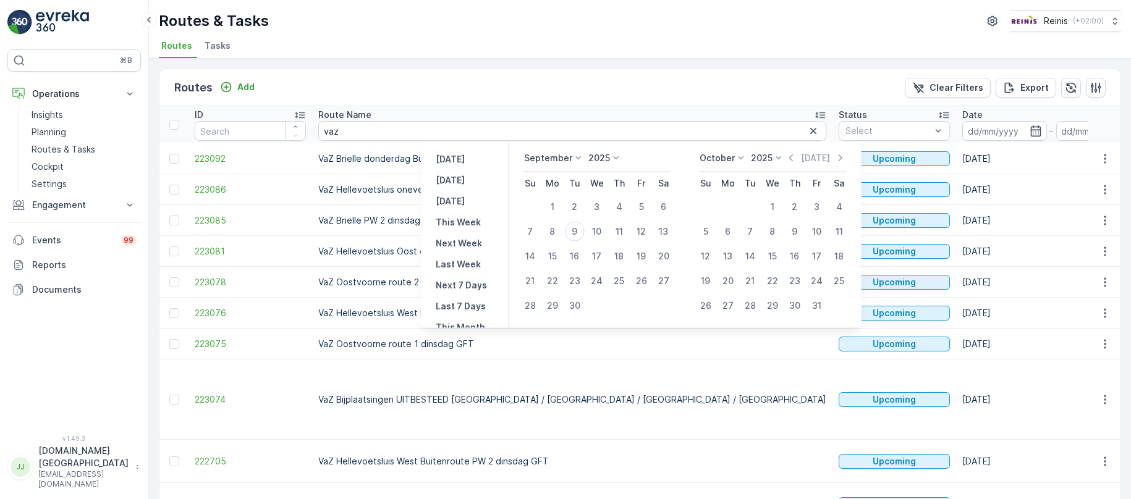
click at [577, 157] on icon at bounding box center [578, 158] width 12 height 12
click at [569, 238] on div "October" at bounding box center [548, 238] width 45 height 17
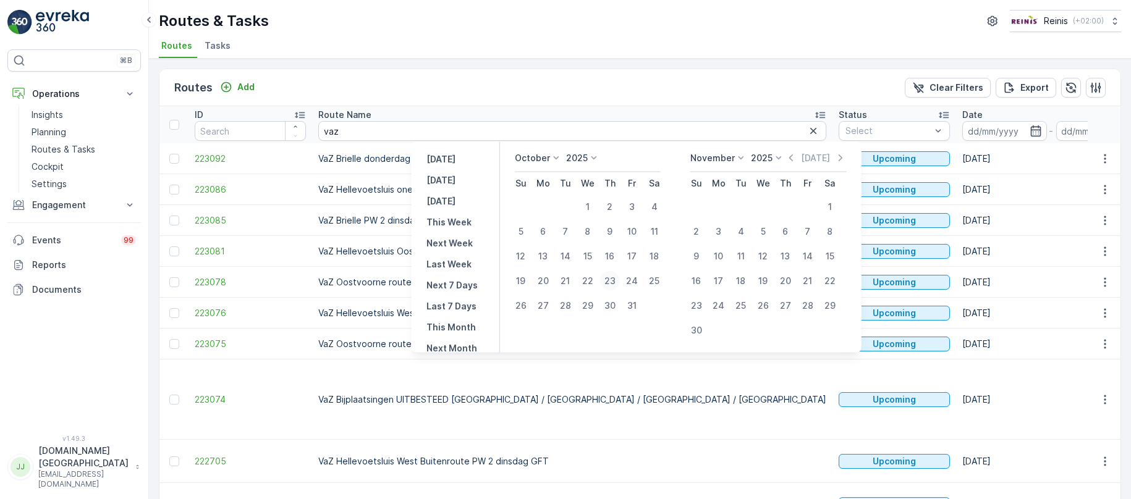
click at [615, 278] on div "23" at bounding box center [610, 281] width 20 height 20
type input "[DATE]"
click at [615, 278] on div "23" at bounding box center [610, 281] width 20 height 20
type input "[DATE]"
click at [615, 278] on div "23" at bounding box center [610, 281] width 20 height 20
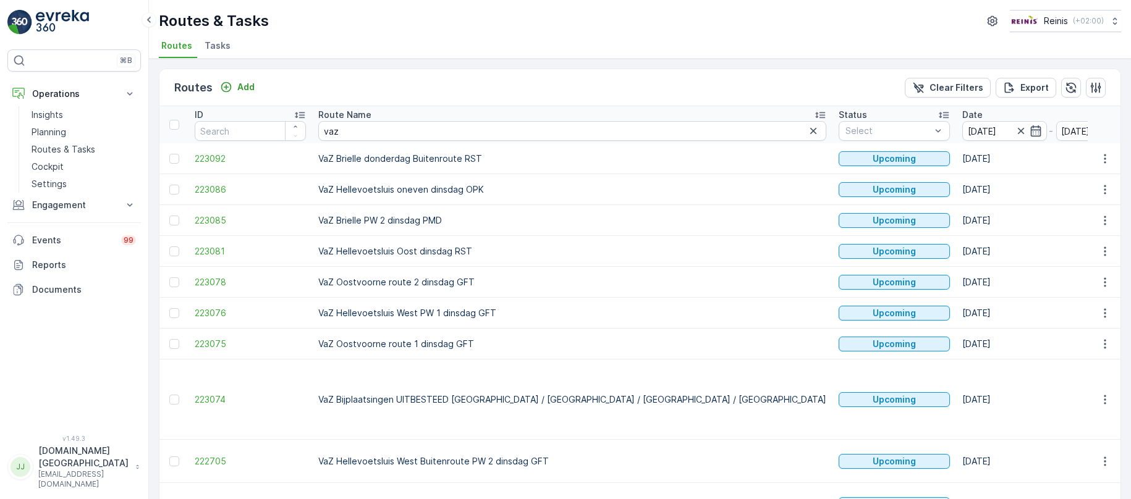
click at [615, 277] on td "VaZ Oostvoorne route 2 dinsdag GFT" at bounding box center [572, 282] width 520 height 31
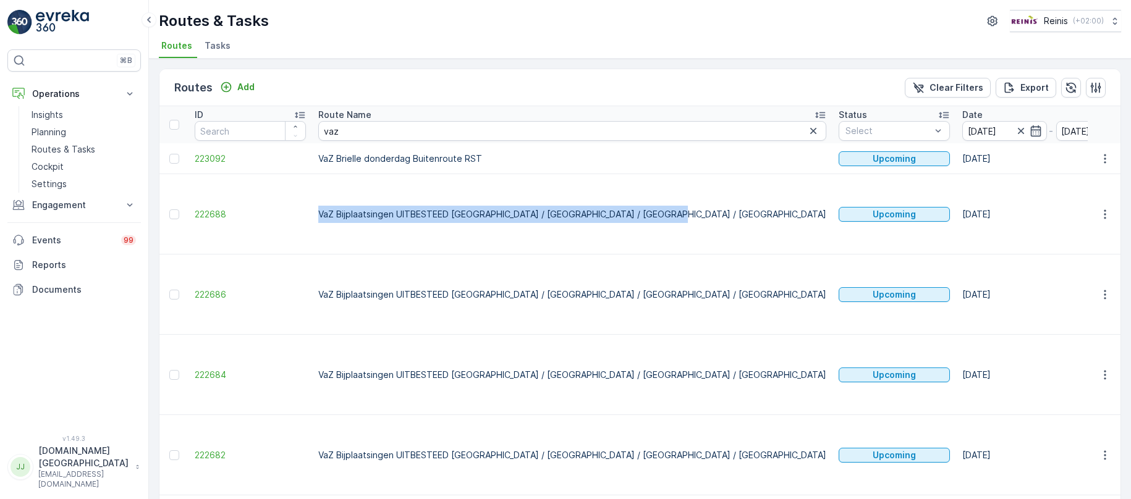
drag, startPoint x: 318, startPoint y: 196, endPoint x: 643, endPoint y: 211, distance: 326.0
click at [643, 211] on td "VaZ Bijplaatsingen UITBESTEED [GEOGRAPHIC_DATA] / [GEOGRAPHIC_DATA] / [GEOGRAPH…" at bounding box center [572, 214] width 520 height 80
copy td "VaZ Bijplaatsingen UITBESTEED [GEOGRAPHIC_DATA] / [GEOGRAPHIC_DATA] / [GEOGRAPH…"
click at [1107, 208] on icon "button" at bounding box center [1105, 214] width 12 height 12
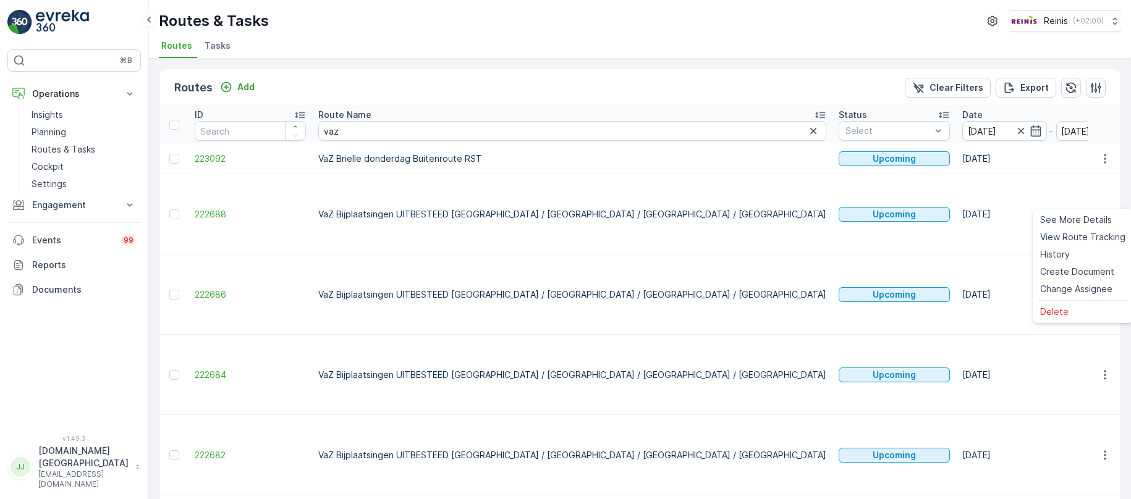
click at [793, 84] on div "Routes Add Clear Filters Export" at bounding box center [639, 87] width 961 height 37
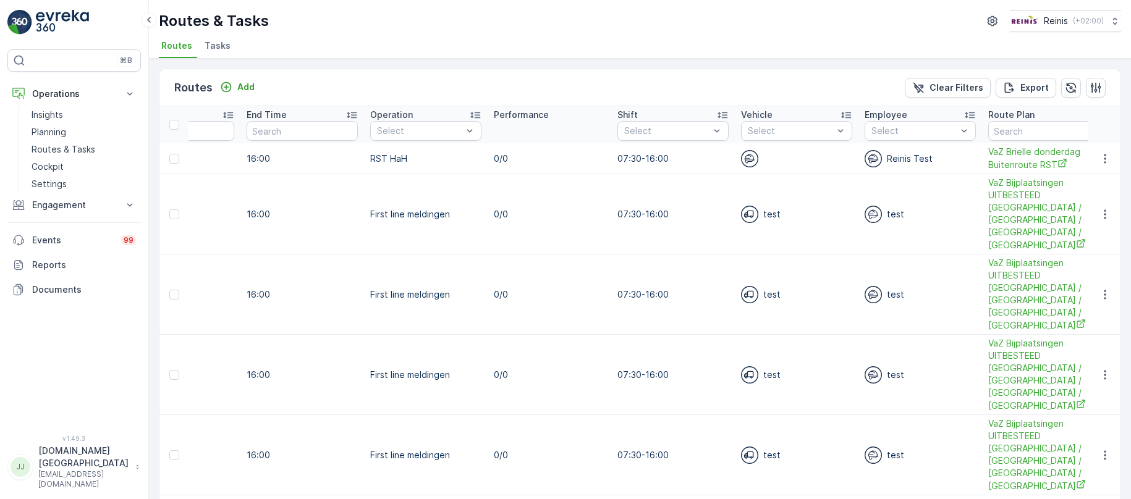
scroll to position [0, 1067]
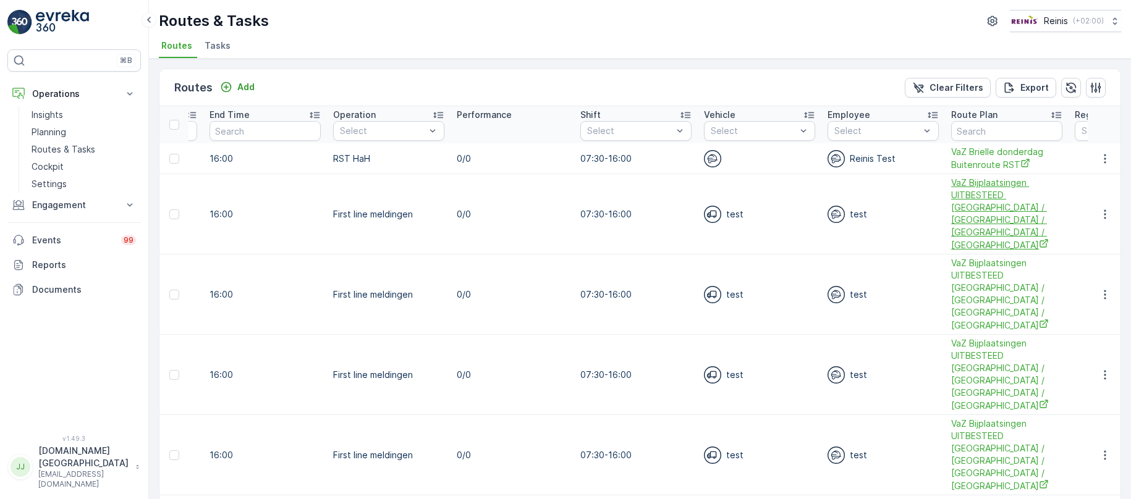
click at [951, 201] on span "VaZ Bijplaatsingen UITBESTEED [GEOGRAPHIC_DATA] / [GEOGRAPHIC_DATA] / [GEOGRAPH…" at bounding box center [1006, 214] width 111 height 75
